Goal: Find specific page/section: Find specific page/section

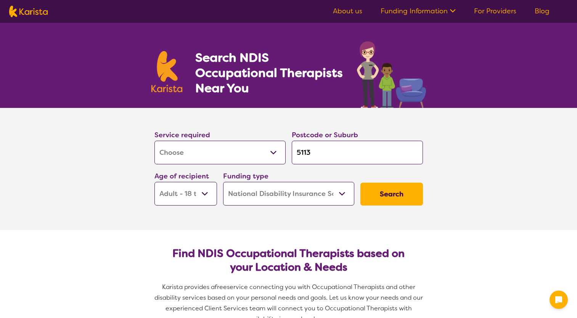
select select "[MEDICAL_DATA]"
select select "AD"
select select "NDIS"
select select "[MEDICAL_DATA]"
select select "AD"
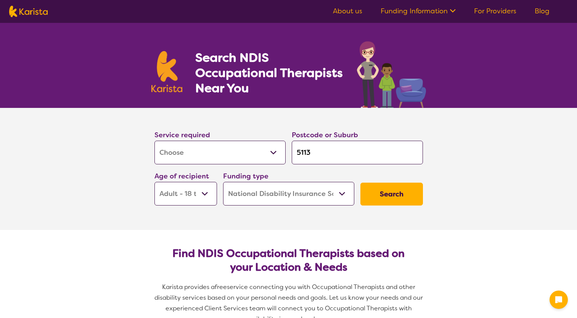
select select "NDIS"
click at [326, 156] on input "5113" at bounding box center [357, 153] width 131 height 24
type input "511"
type input "51"
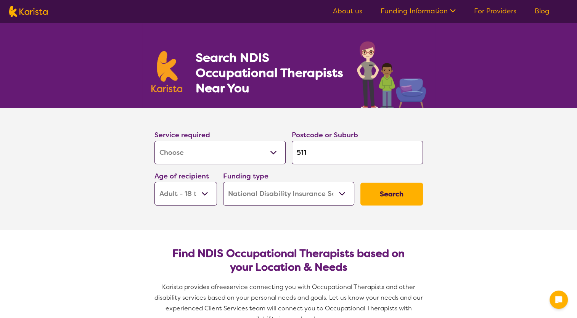
type input "51"
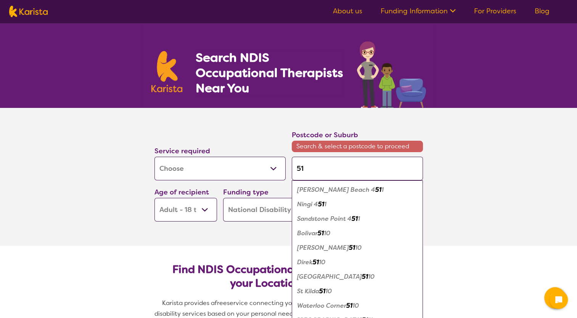
type input "5"
type input "51"
type input "511"
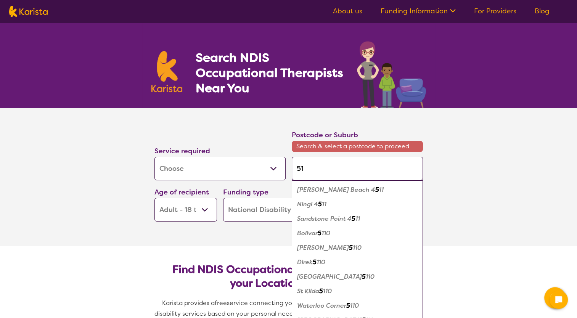
type input "511"
type input "5113"
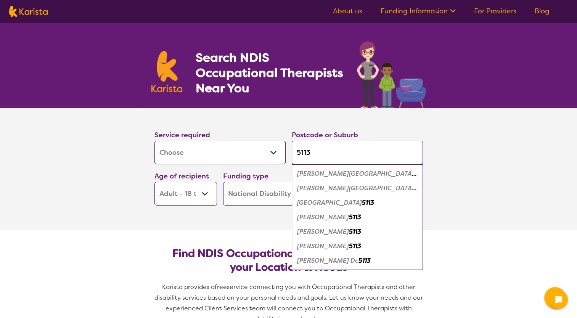
click at [335, 217] on em "Elizabeth Downs" at bounding box center [323, 217] width 52 height 8
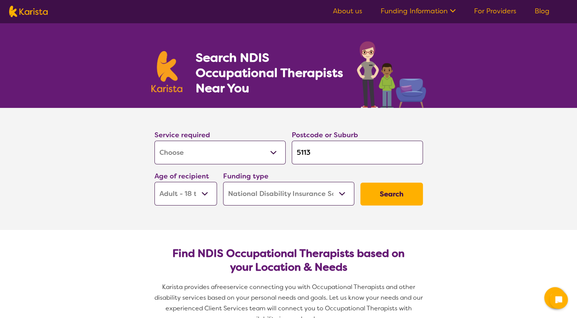
click at [206, 193] on select "Early Childhood - 0 to 9 Child - 10 to 11 Adolescent - 12 to 17 Adult - 18 to 6…" at bounding box center [185, 194] width 63 height 24
click at [398, 191] on button "Search" at bounding box center [391, 194] width 63 height 23
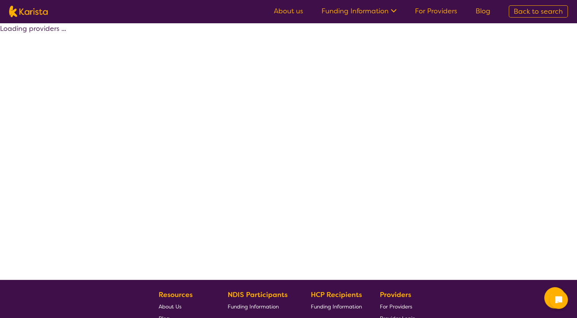
select select "by_score"
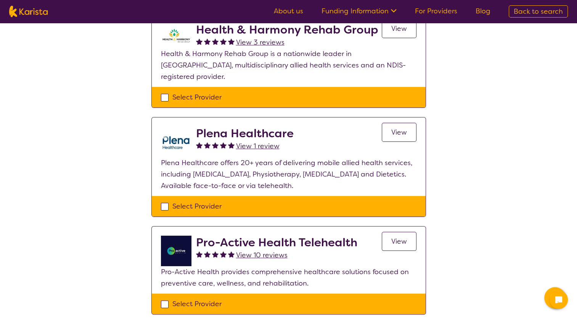
scroll to position [76, 0]
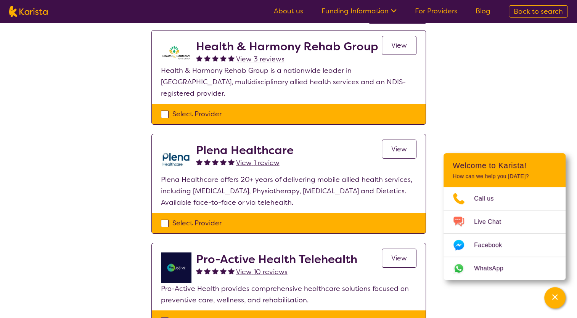
click at [498, 112] on div "Select one or more providers and click the 'NEXT' button to proceed 1 - 5 of 5 …" at bounding box center [288, 256] width 577 height 619
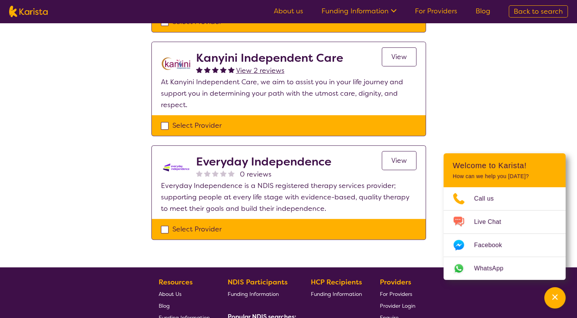
scroll to position [419, 0]
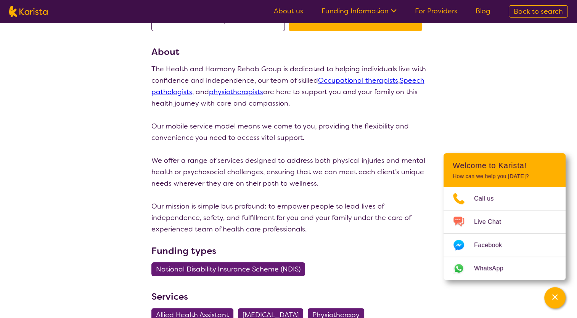
scroll to position [76, 0]
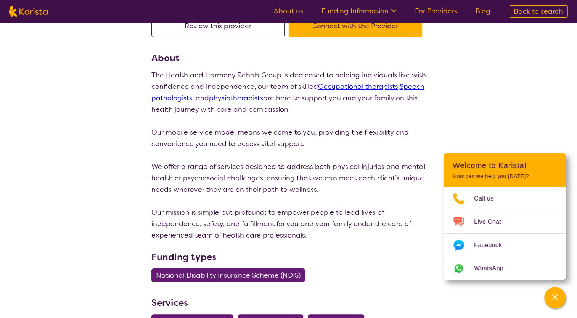
click at [369, 86] on link "Occupational therapists" at bounding box center [358, 86] width 80 height 9
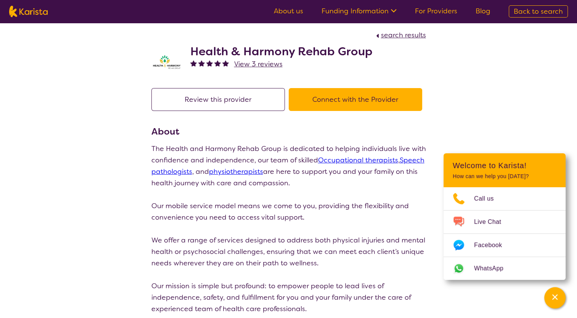
scroll to position [0, 0]
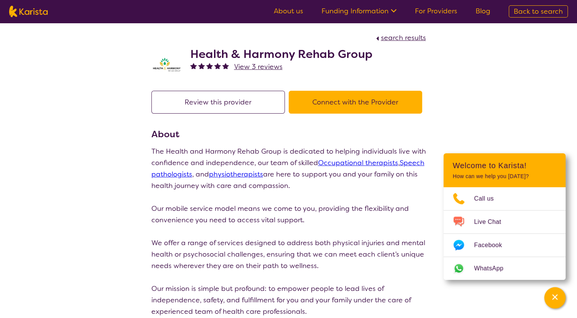
click at [348, 104] on button "Connect with the Provider" at bounding box center [354, 102] width 133 height 23
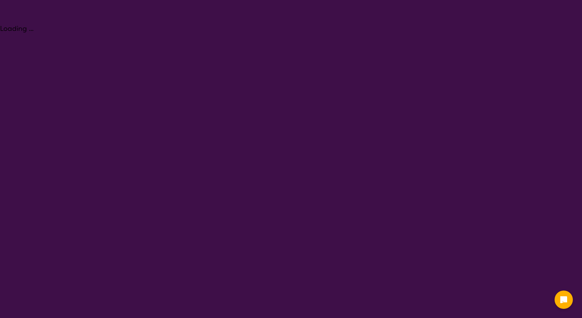
select select "[MEDICAL_DATA]"
select select "AD"
select select "NDIS"
select select "[MEDICAL_DATA]"
select select "AD"
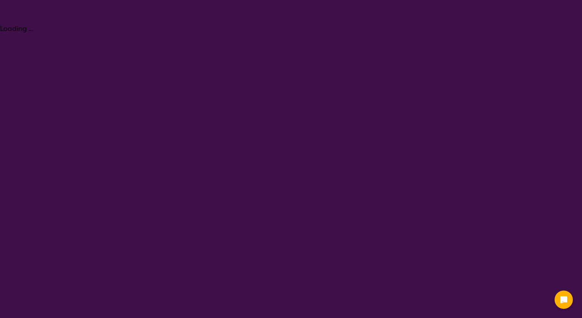
select select "NDIS"
